Goal: Task Accomplishment & Management: Complete application form

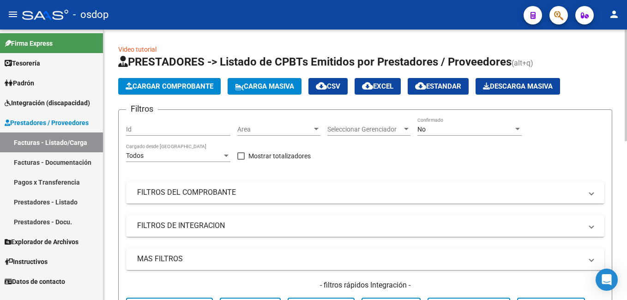
click at [183, 88] on span "Cargar Comprobante" at bounding box center [170, 86] width 88 height 8
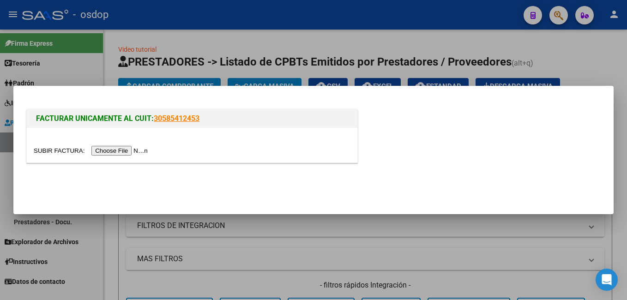
click at [130, 149] on input "file" at bounding box center [92, 151] width 117 height 10
click at [105, 156] on div at bounding box center [192, 150] width 317 height 11
click at [104, 150] on input "file" at bounding box center [92, 151] width 117 height 10
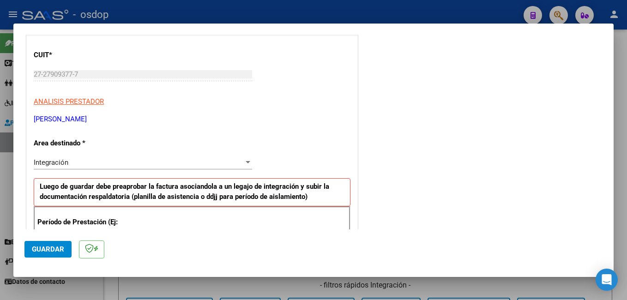
scroll to position [231, 0]
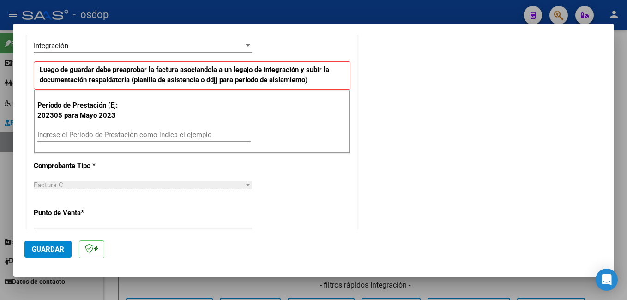
click at [137, 135] on input "Ingrese el Período de Prestación como indica el ejemplo" at bounding box center [143, 135] width 213 height 8
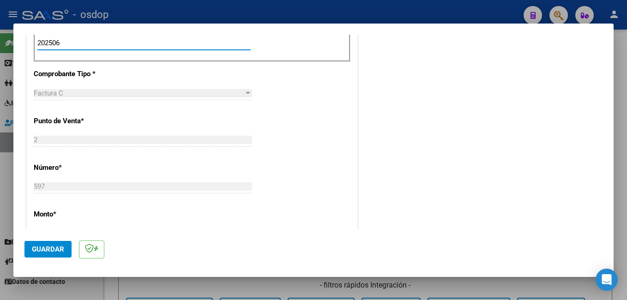
scroll to position [415, 0]
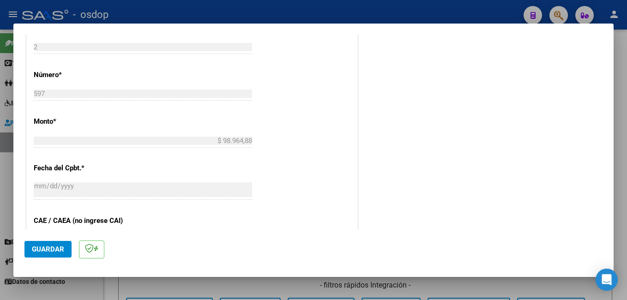
type input "202506"
click at [58, 248] on span "Guardar" at bounding box center [48, 249] width 32 height 8
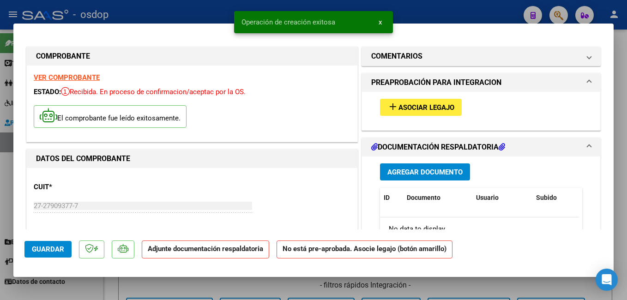
click at [400, 109] on span "Asociar Legajo" at bounding box center [426, 107] width 56 height 8
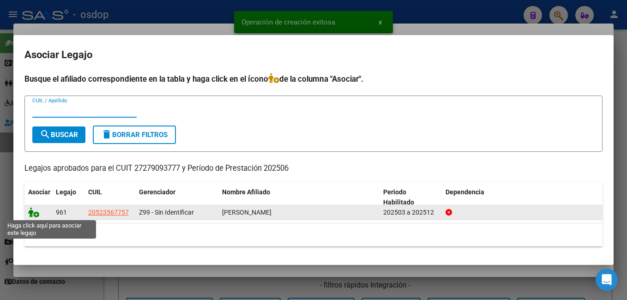
click at [33, 213] on icon at bounding box center [33, 212] width 11 height 10
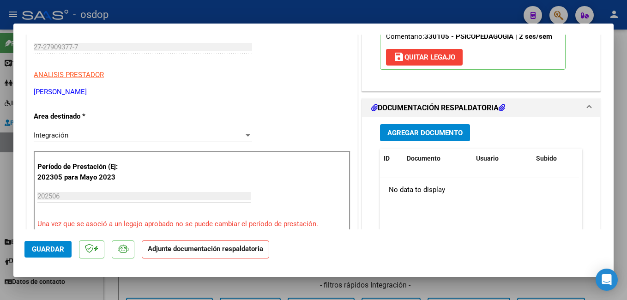
scroll to position [185, 0]
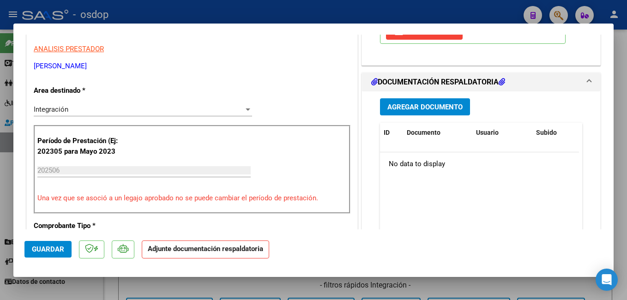
click at [413, 106] on span "Agregar Documento" at bounding box center [424, 107] width 75 height 8
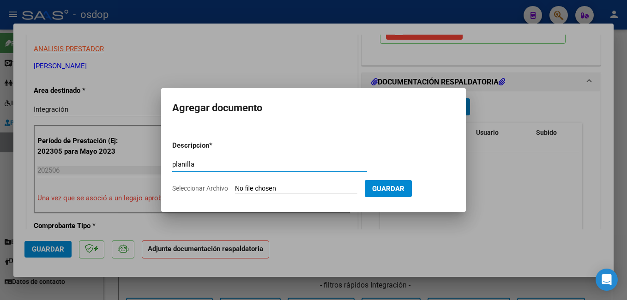
type input "planilla"
click at [264, 192] on input "Seleccionar Archivo" at bounding box center [296, 189] width 122 height 9
type input "C:\fakepath\asis junio.pdf"
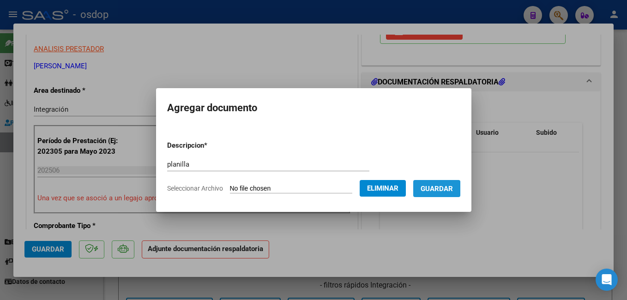
click at [444, 192] on span "Guardar" at bounding box center [436, 189] width 32 height 8
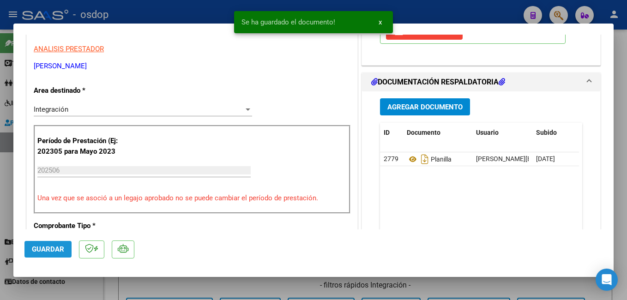
click at [47, 247] on span "Guardar" at bounding box center [48, 249] width 32 height 8
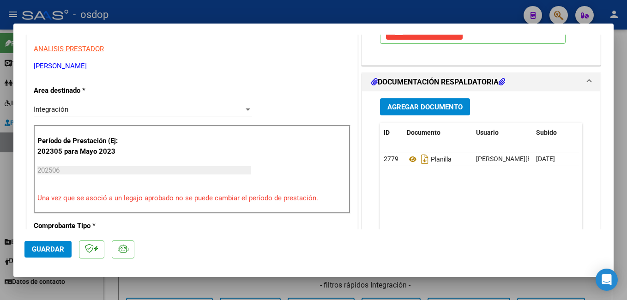
click at [184, 9] on div at bounding box center [313, 150] width 627 height 300
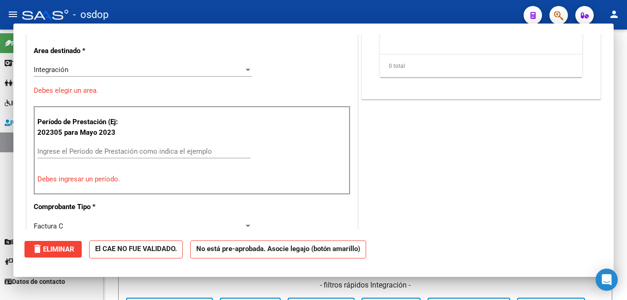
scroll to position [0, 0]
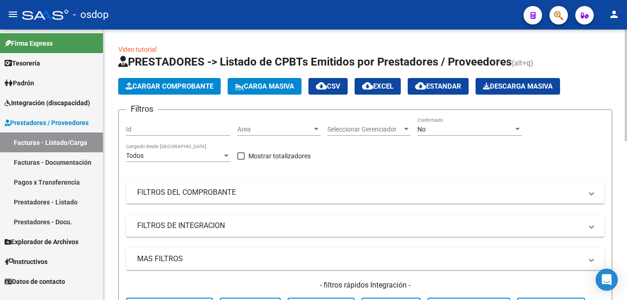
click at [153, 84] on span "Cargar Comprobante" at bounding box center [170, 86] width 88 height 8
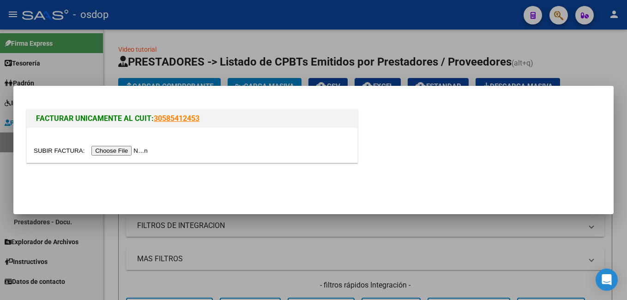
click at [132, 147] on input "file" at bounding box center [92, 151] width 117 height 10
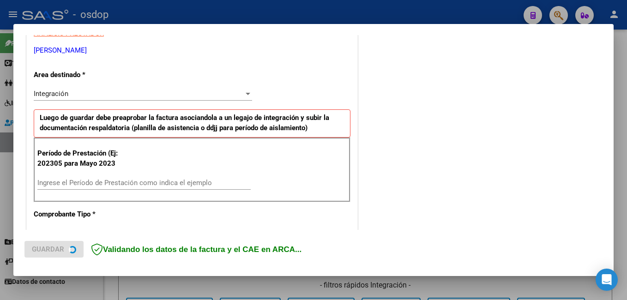
scroll to position [185, 0]
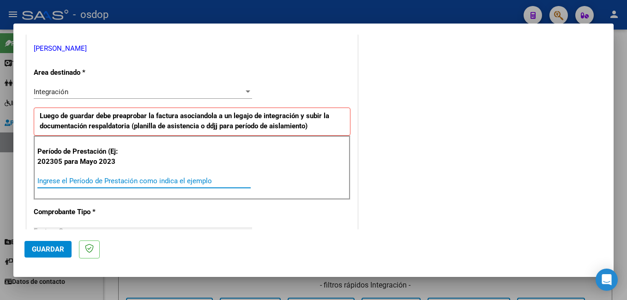
click at [99, 179] on input "Ingrese el Período de Prestación como indica el ejemplo" at bounding box center [143, 181] width 213 height 8
type input "202507"
click at [58, 246] on span "Guardar" at bounding box center [48, 249] width 32 height 8
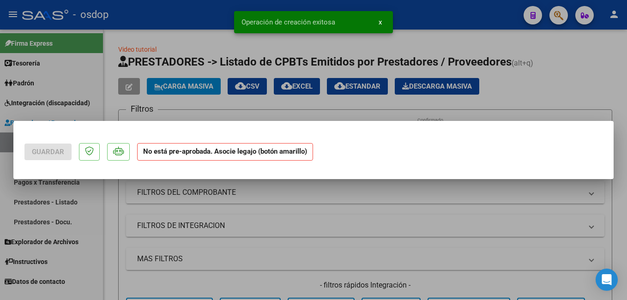
scroll to position [0, 0]
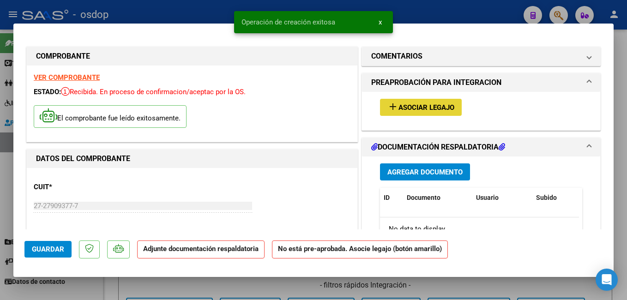
click at [391, 106] on mat-icon "add" at bounding box center [392, 106] width 11 height 11
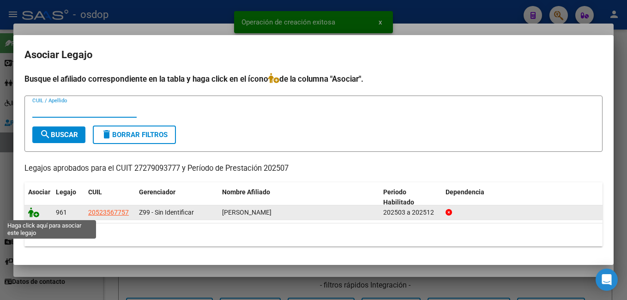
click at [36, 216] on icon at bounding box center [33, 212] width 11 height 10
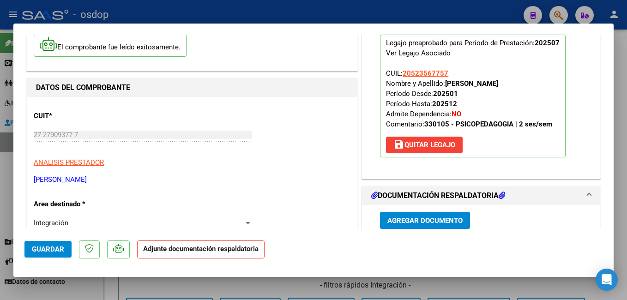
scroll to position [185, 0]
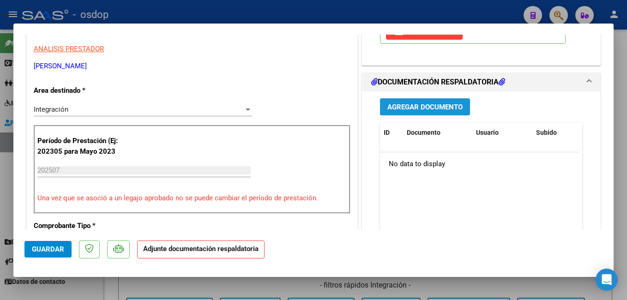
click at [396, 109] on span "Agregar Documento" at bounding box center [424, 107] width 75 height 8
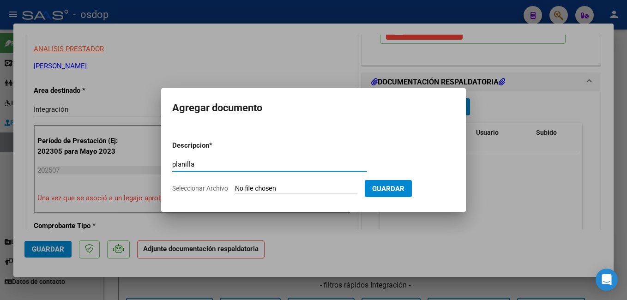
type input "planilla"
click at [302, 186] on input "Seleccionar Archivo" at bounding box center [296, 189] width 122 height 9
type input "C:\fakepath\asist julio.pdf"
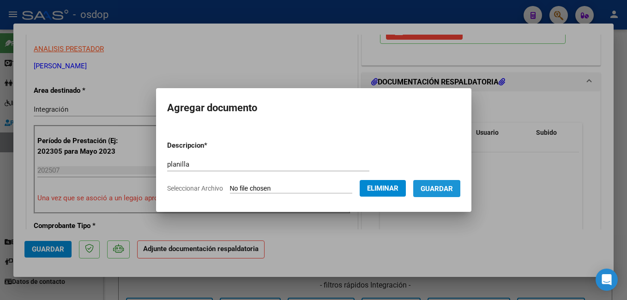
click at [444, 193] on span "Guardar" at bounding box center [436, 189] width 32 height 8
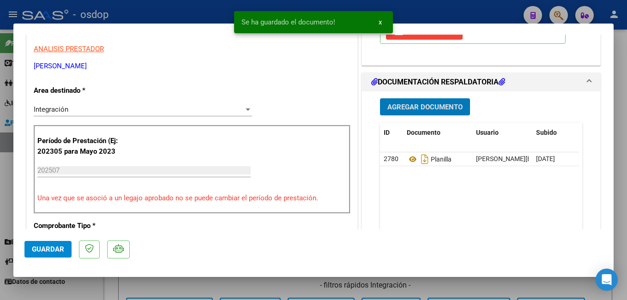
click at [61, 250] on span "Guardar" at bounding box center [48, 249] width 32 height 8
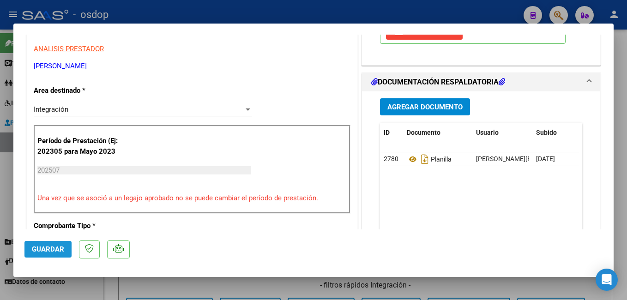
click at [55, 247] on span "Guardar" at bounding box center [48, 249] width 32 height 8
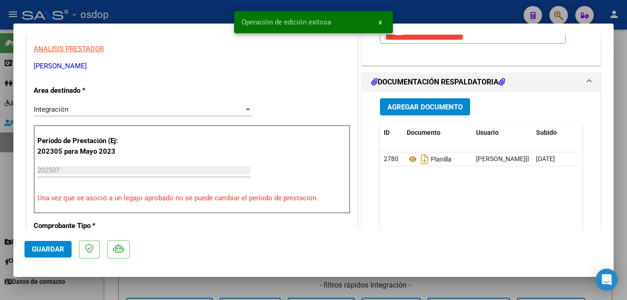
click at [174, 15] on div at bounding box center [313, 150] width 627 height 300
type input "$ 0,00"
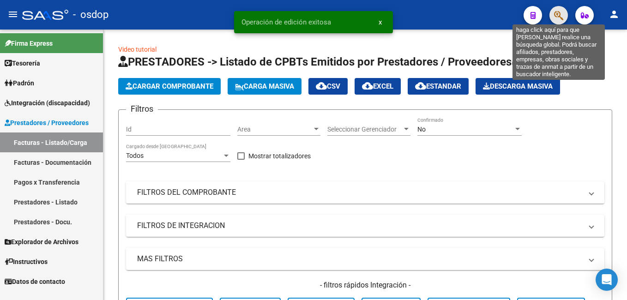
click at [556, 13] on icon "button" at bounding box center [558, 15] width 9 height 11
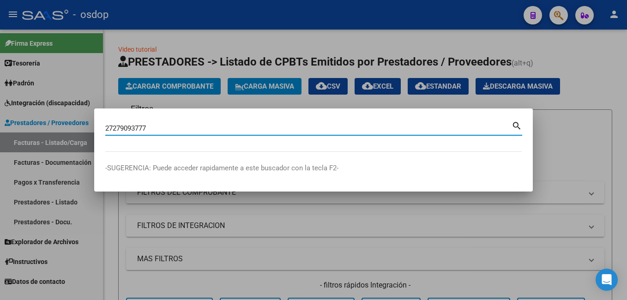
type input "27279093777"
click at [515, 125] on mat-icon "search" at bounding box center [516, 125] width 11 height 11
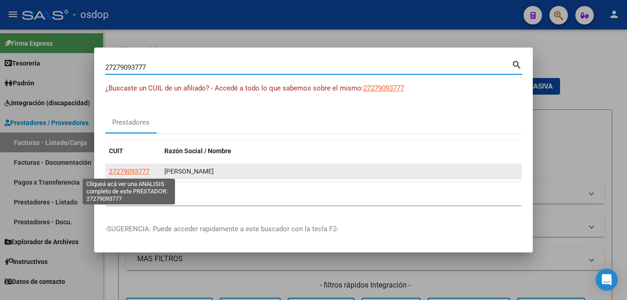
click at [144, 172] on span "27279093777" at bounding box center [129, 171] width 41 height 7
type textarea "27279093777"
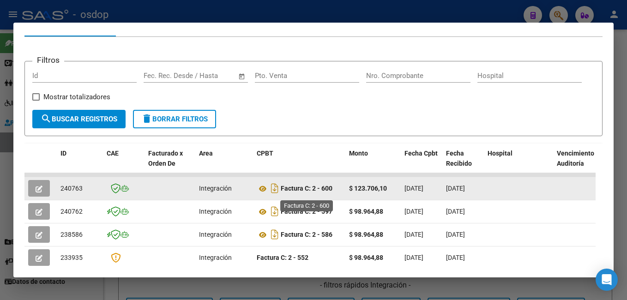
scroll to position [156, 0]
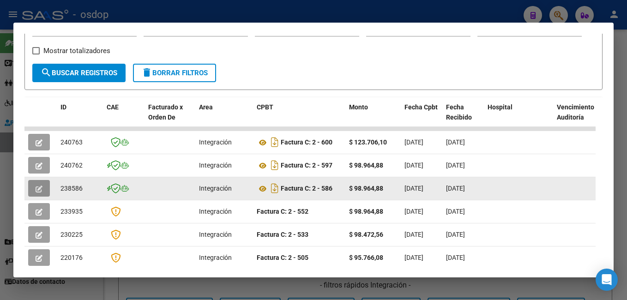
click at [37, 186] on button "button" at bounding box center [39, 188] width 22 height 17
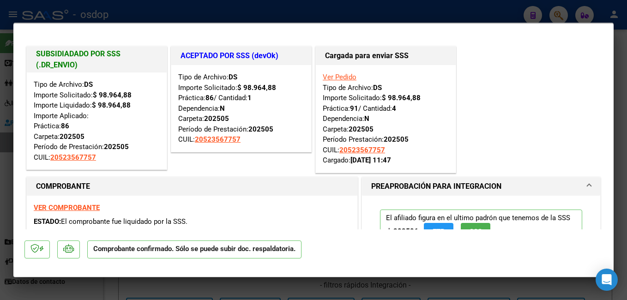
scroll to position [0, 0]
click at [348, 17] on div at bounding box center [313, 150] width 627 height 300
type input "$ 0,00"
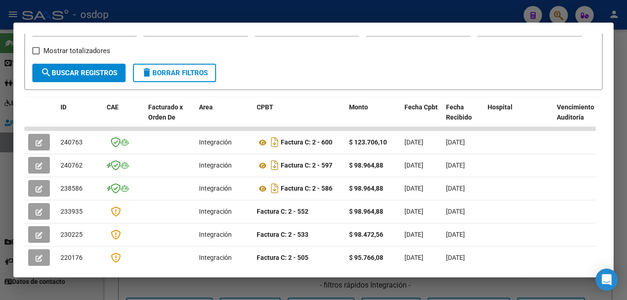
click at [295, 9] on div at bounding box center [313, 150] width 627 height 300
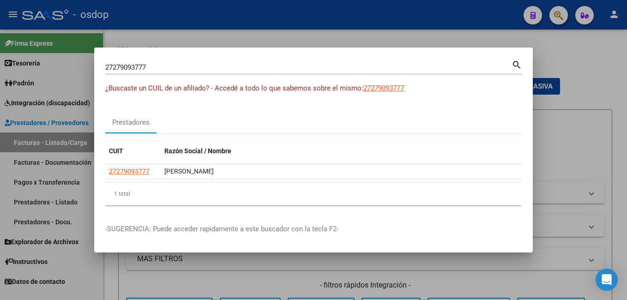
click at [292, 28] on div at bounding box center [313, 150] width 627 height 300
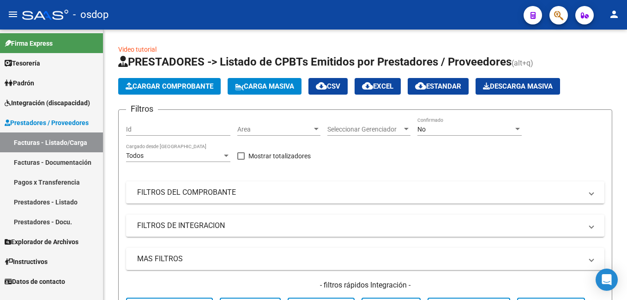
click at [546, 12] on div at bounding box center [555, 15] width 26 height 19
click at [555, 11] on icon "button" at bounding box center [558, 15] width 9 height 11
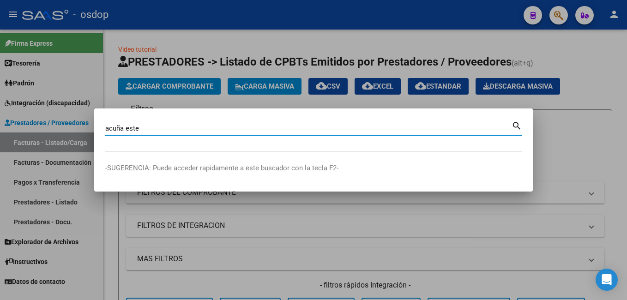
type input "acuña este"
click at [517, 122] on mat-icon "search" at bounding box center [516, 125] width 11 height 11
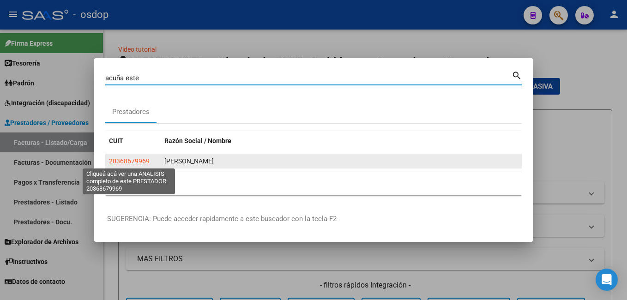
click at [131, 158] on span "20368679969" at bounding box center [129, 160] width 41 height 7
type textarea "20368679969"
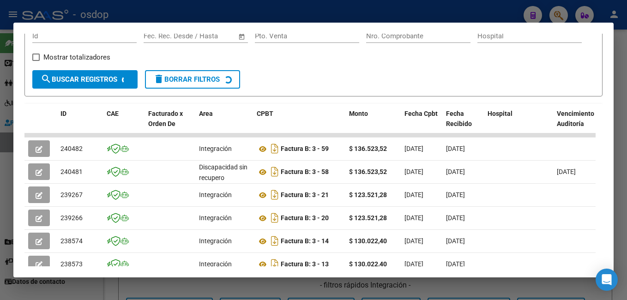
scroll to position [156, 0]
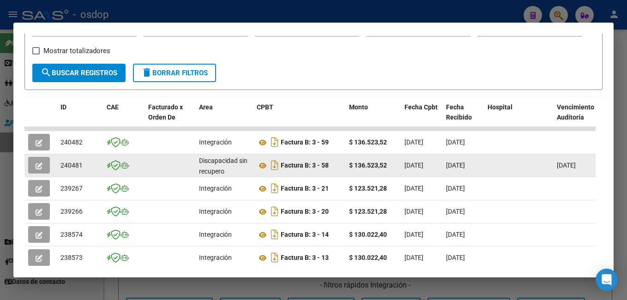
click at [38, 169] on icon "button" at bounding box center [39, 165] width 7 height 7
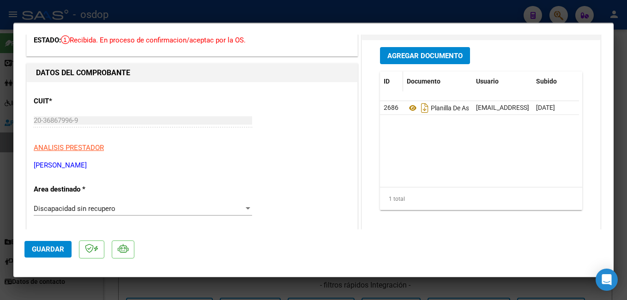
scroll to position [46, 0]
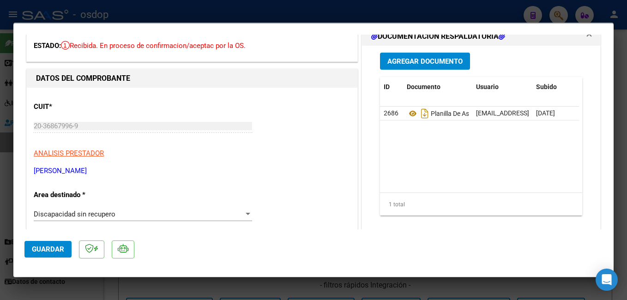
click at [333, 14] on div at bounding box center [313, 150] width 627 height 300
type input "$ 0,00"
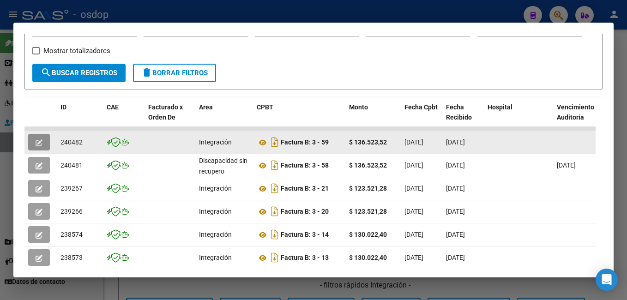
click at [38, 144] on icon "button" at bounding box center [39, 142] width 7 height 7
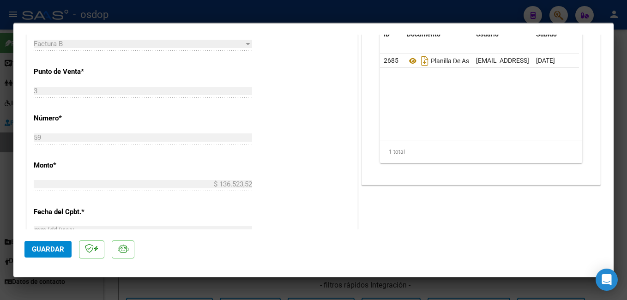
scroll to position [369, 0]
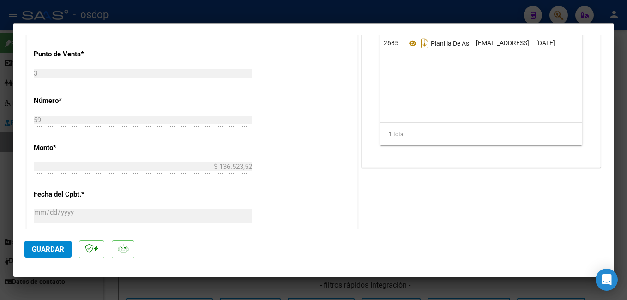
click at [202, 7] on div at bounding box center [313, 150] width 627 height 300
type input "$ 0,00"
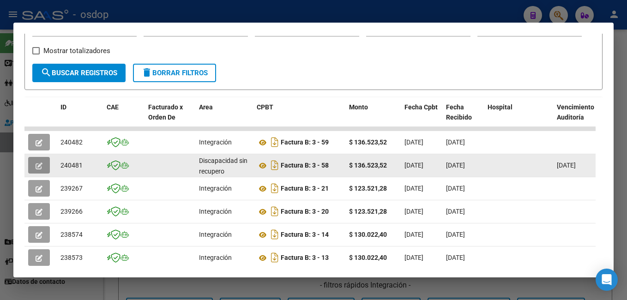
click at [44, 174] on button "button" at bounding box center [39, 165] width 22 height 17
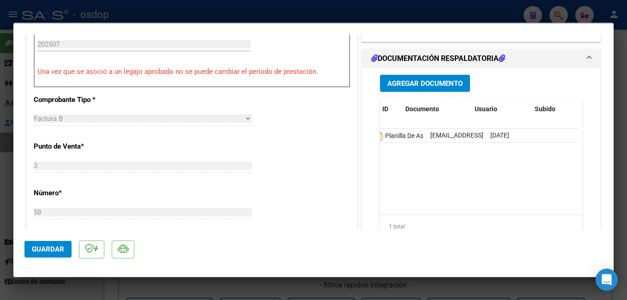
scroll to position [0, 0]
click at [366, 6] on div at bounding box center [313, 150] width 627 height 300
type input "$ 0,00"
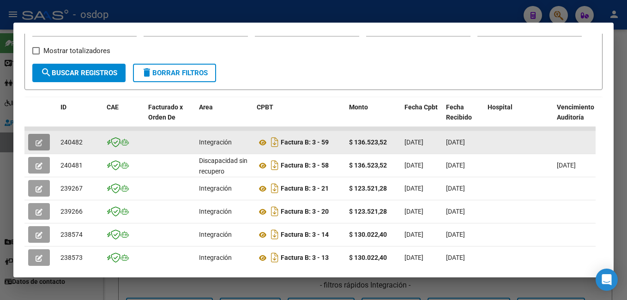
click at [43, 148] on button "button" at bounding box center [39, 142] width 22 height 17
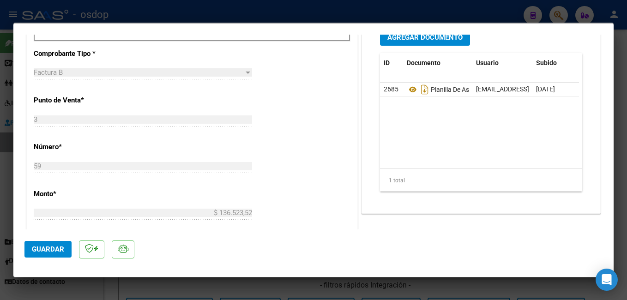
click at [320, 8] on div at bounding box center [313, 150] width 627 height 300
type input "$ 0,00"
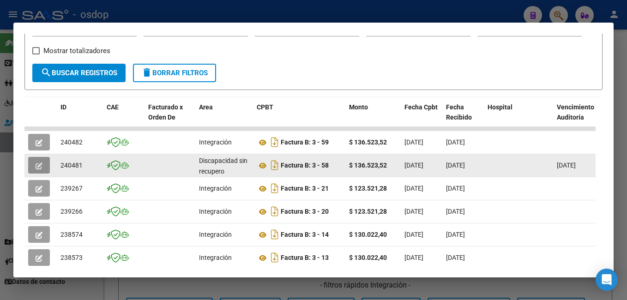
click at [43, 171] on button "button" at bounding box center [39, 165] width 22 height 17
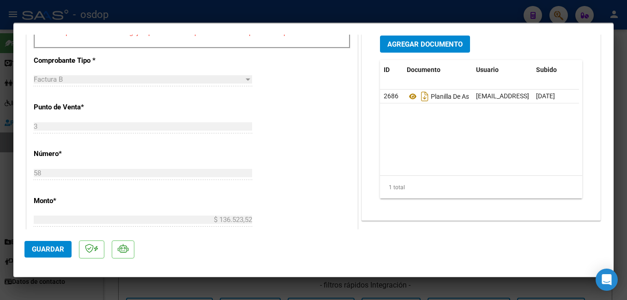
scroll to position [323, 0]
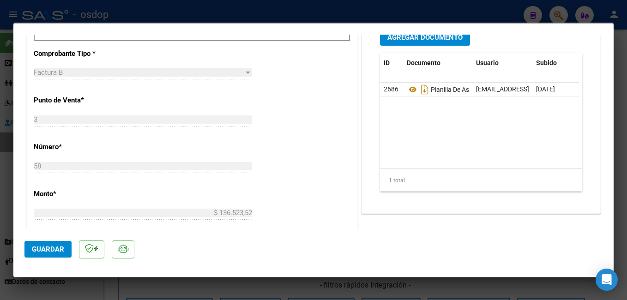
click at [381, 10] on div at bounding box center [313, 150] width 627 height 300
type input "$ 0,00"
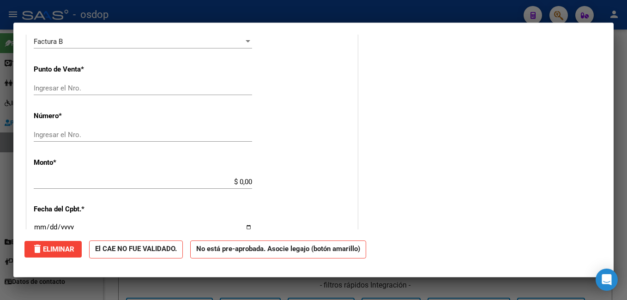
scroll to position [0, 0]
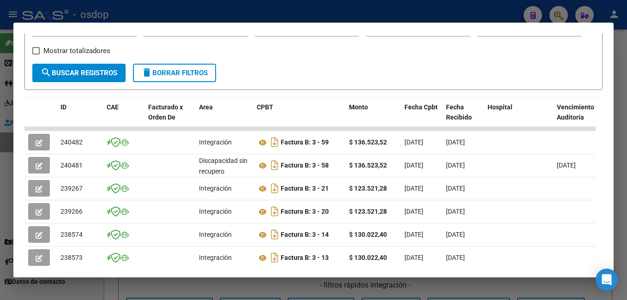
click at [174, 12] on div at bounding box center [313, 150] width 627 height 300
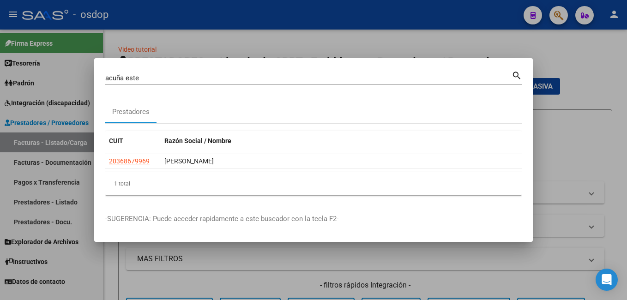
click at [538, 43] on div at bounding box center [313, 150] width 627 height 300
